Goal: Transaction & Acquisition: Purchase product/service

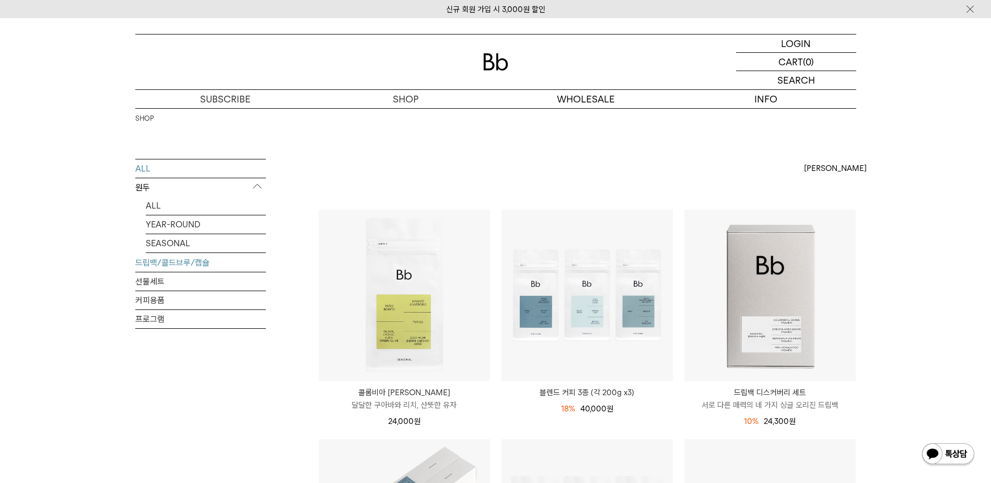
click at [166, 265] on link "드립백/콜드브루/캡슐" at bounding box center [200, 262] width 131 height 18
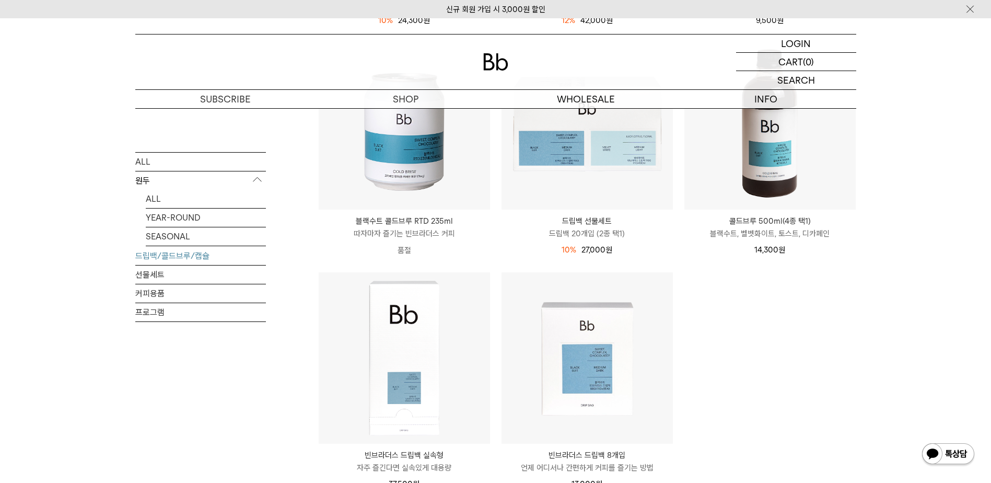
scroll to position [470, 0]
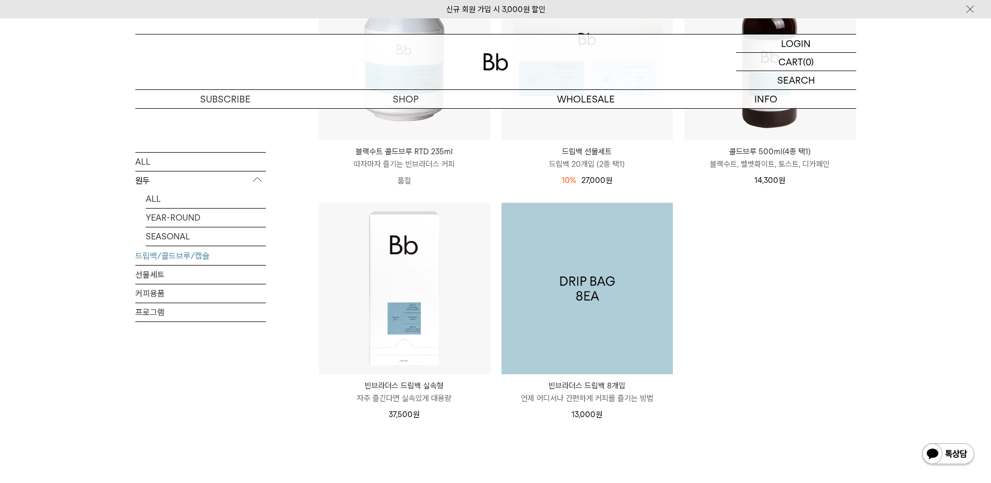
click at [606, 294] on img at bounding box center [587, 288] width 171 height 171
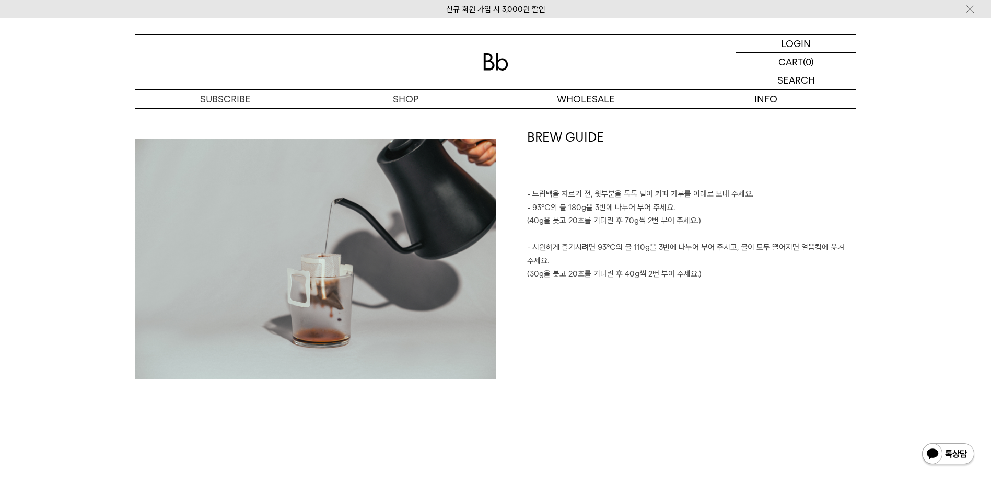
scroll to position [1568, 0]
